Goal: Transaction & Acquisition: Purchase product/service

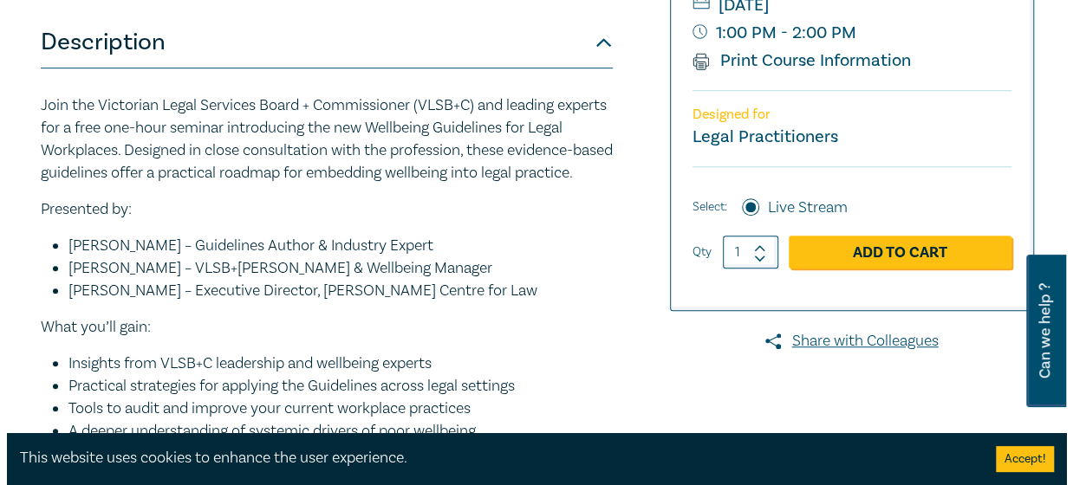
scroll to position [456, 0]
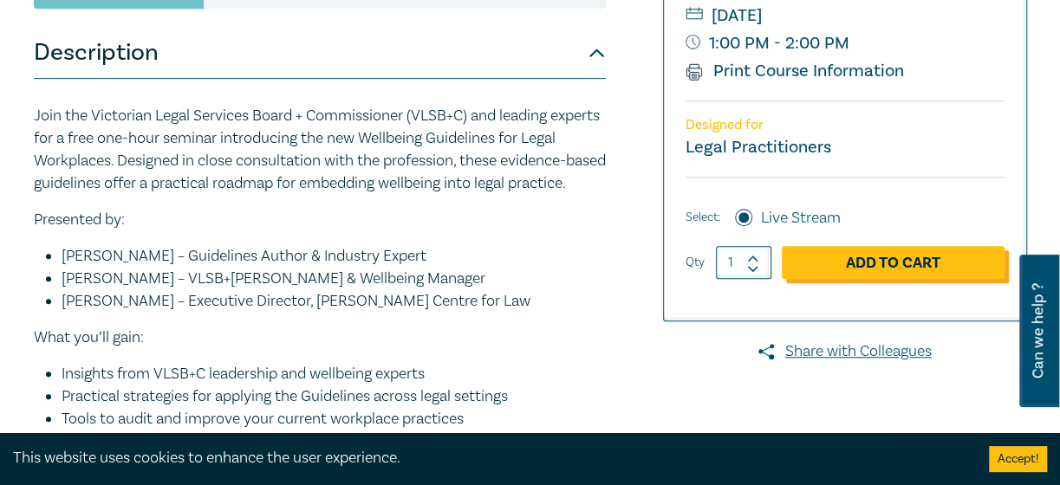
click at [898, 258] on link "Add to Cart" at bounding box center [893, 262] width 223 height 33
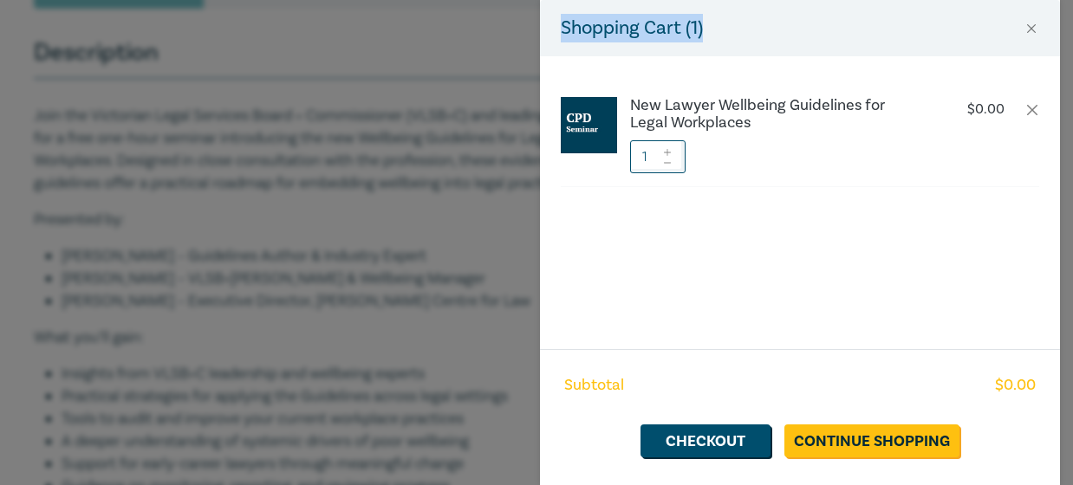
drag, startPoint x: 1069, startPoint y: 44, endPoint x: 1080, endPoint y: 28, distance: 19.5
click at [691, 438] on link "Checkout" at bounding box center [705, 441] width 130 height 33
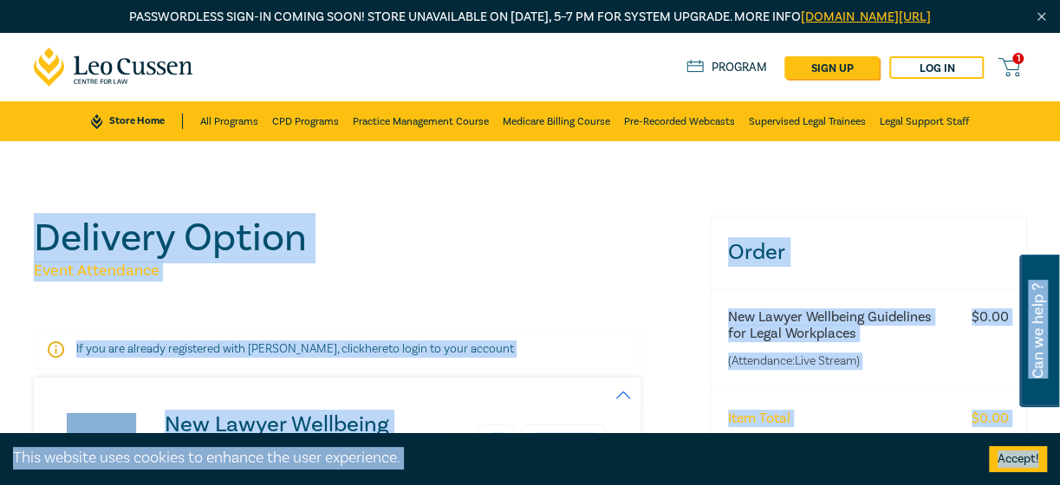
click at [496, 259] on h1 "Delivery Option" at bounding box center [361, 238] width 655 height 45
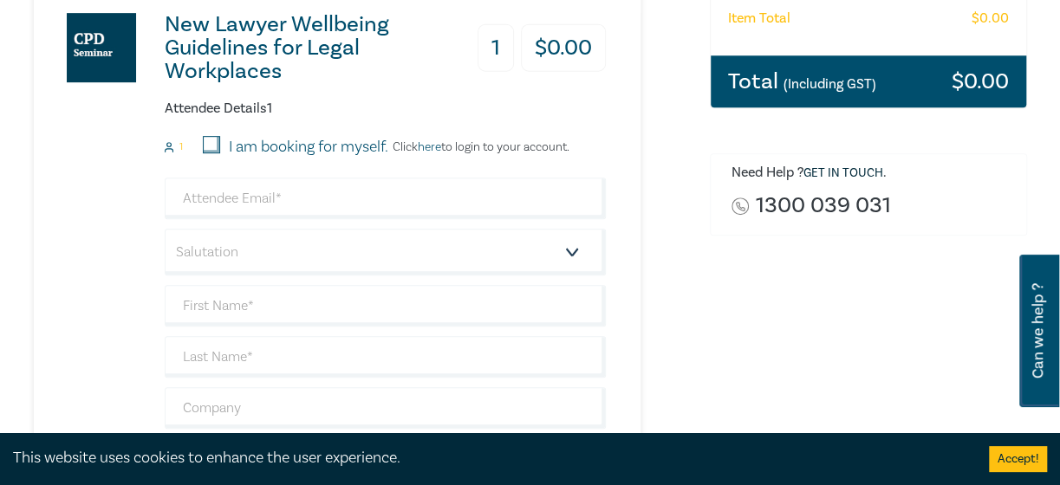
scroll to position [403, 0]
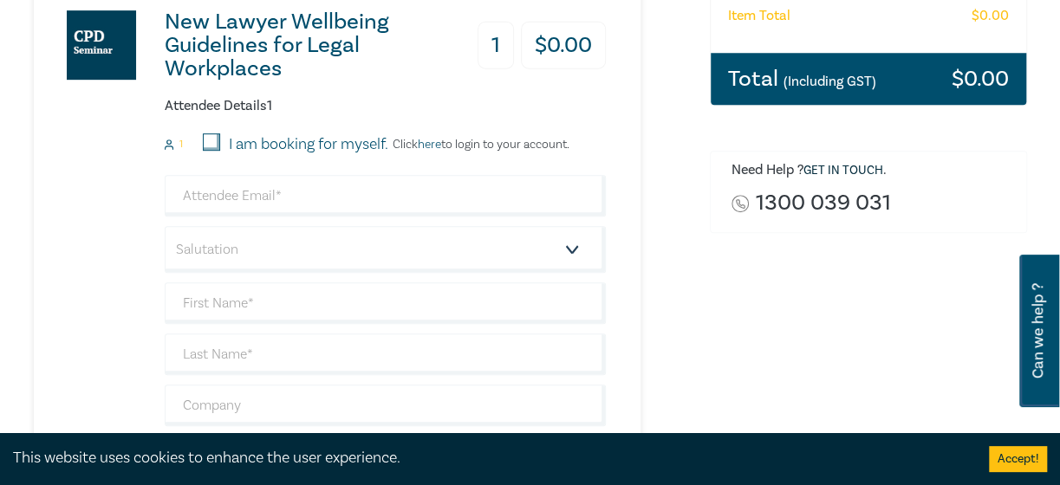
click at [206, 141] on input "I am booking for myself." at bounding box center [211, 141] width 17 height 17
checkbox input "true"
click at [295, 204] on input "email" at bounding box center [385, 196] width 441 height 42
type input "[EMAIL_ADDRESS][DOMAIN_NAME]"
type input "[PERSON_NAME]"
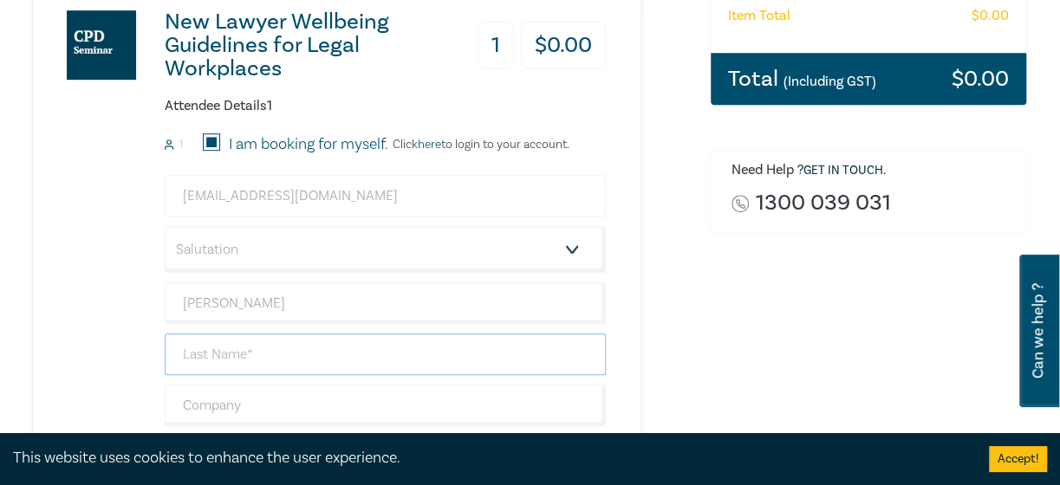
type input "[PERSON_NAME]"
type input "[PERSON_NAME] Lawyer"
click at [567, 244] on select "Salutation Mr. Mrs. Ms. Miss Dr. Prof. Other" at bounding box center [385, 249] width 441 height 47
select select "Mr."
click at [165, 226] on select "Salutation Mr. Mrs. Ms. Miss Dr. Prof. Other" at bounding box center [385, 249] width 441 height 47
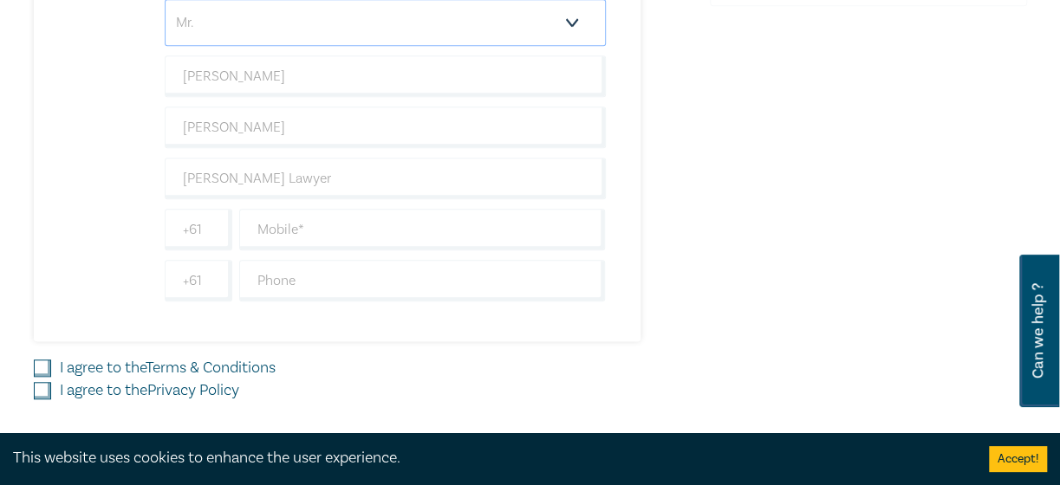
scroll to position [646, 0]
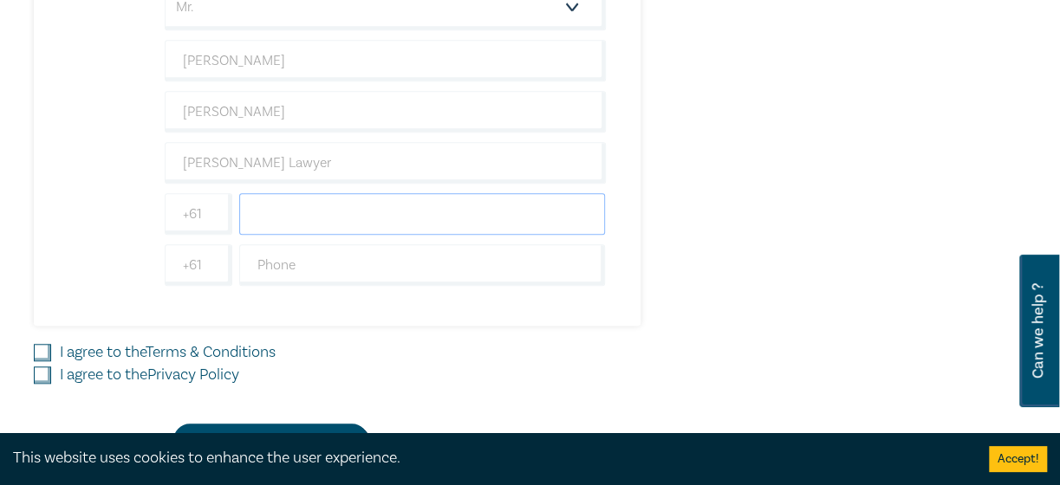
click at [328, 197] on input "text" at bounding box center [422, 214] width 367 height 42
type input "0418522199"
click at [292, 259] on input "text" at bounding box center [422, 265] width 367 height 42
type input "0418522199"
click at [45, 344] on input "I agree to the Terms & Conditions" at bounding box center [42, 352] width 17 height 17
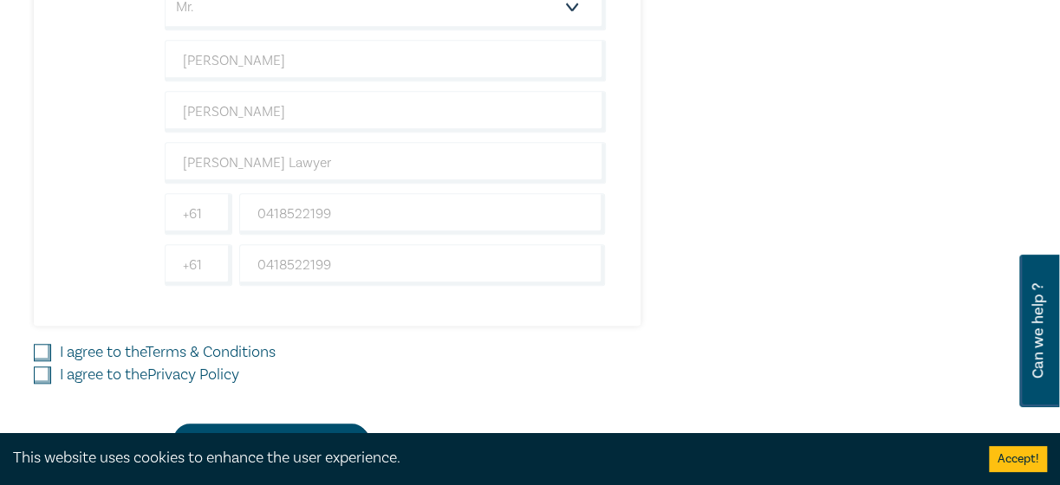
checkbox input "true"
click at [38, 369] on input "I agree to the Privacy Policy" at bounding box center [42, 375] width 17 height 17
checkbox input "true"
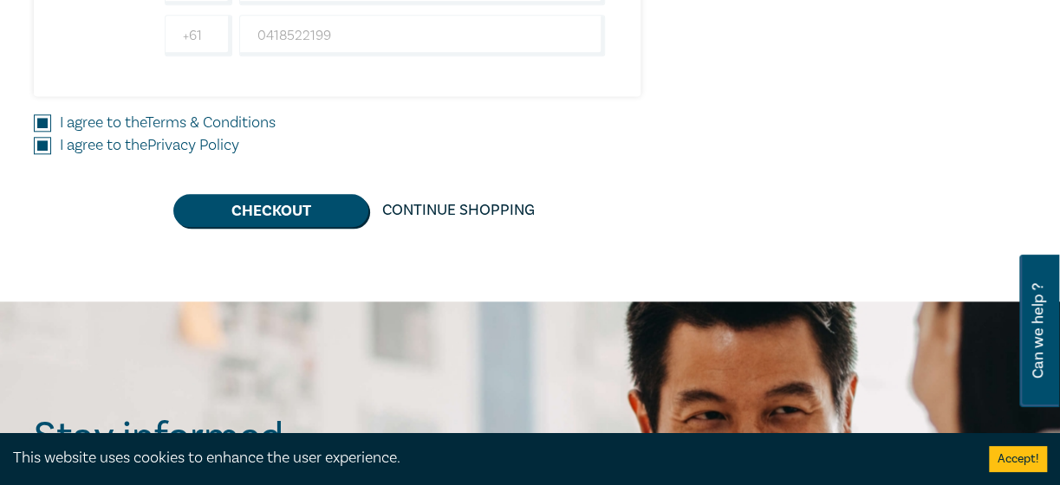
scroll to position [886, 0]
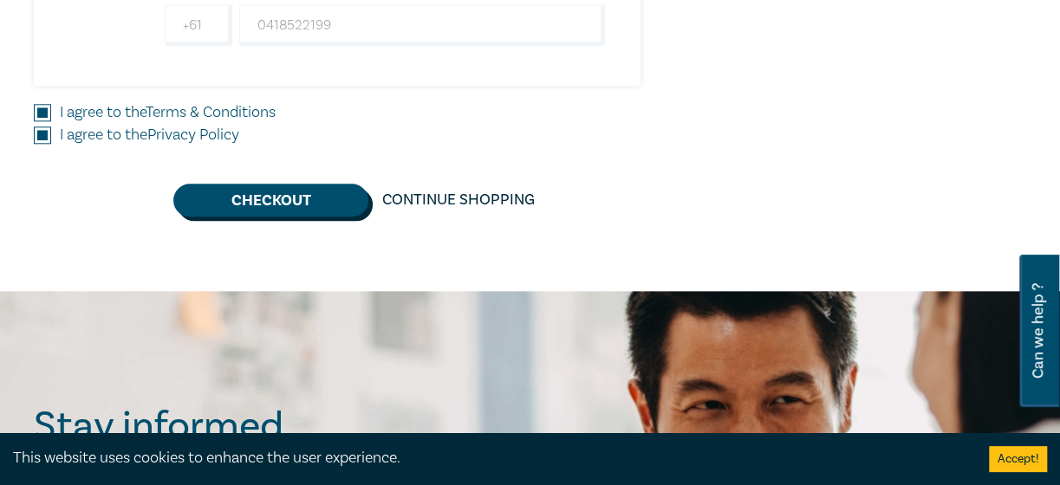
click at [334, 192] on button "Checkout" at bounding box center [270, 200] width 195 height 33
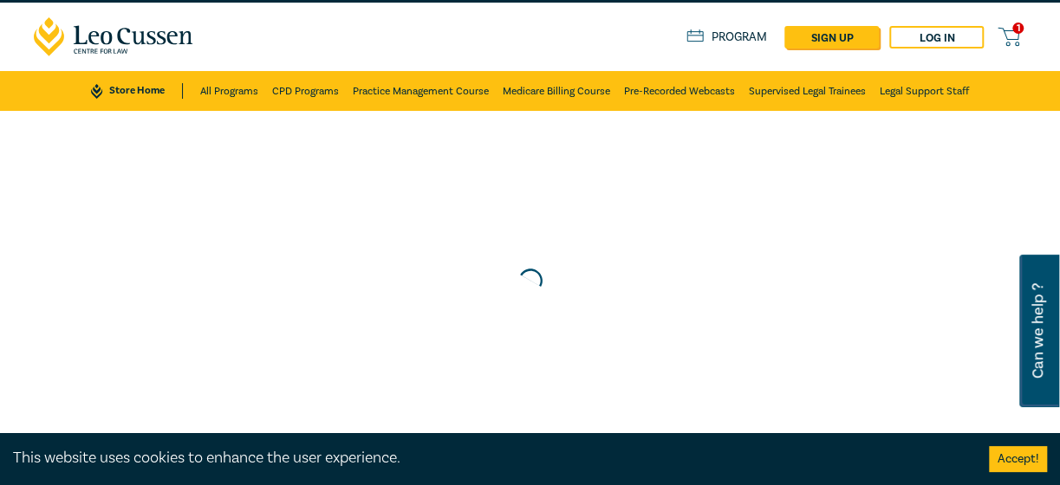
scroll to position [0, 0]
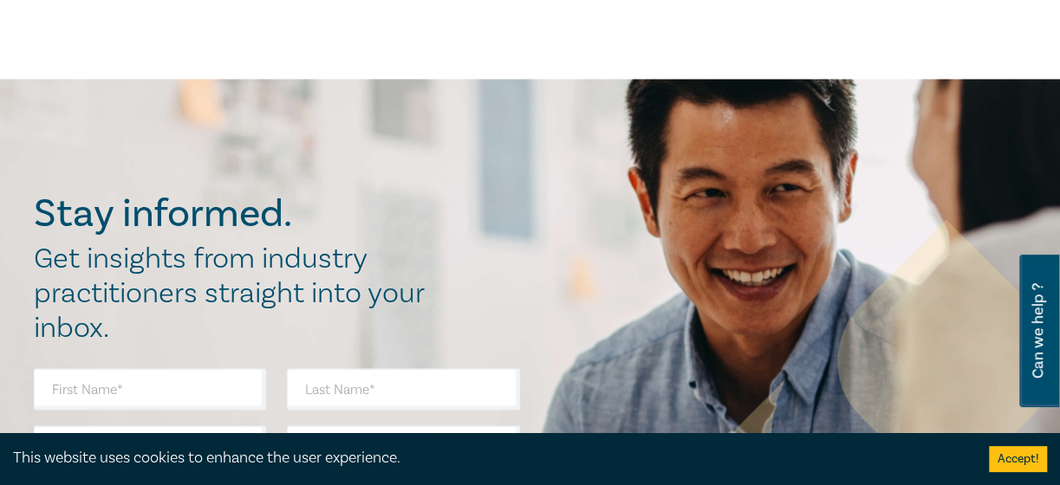
scroll to position [1351, 0]
